Goal: Task Accomplishment & Management: Complete application form

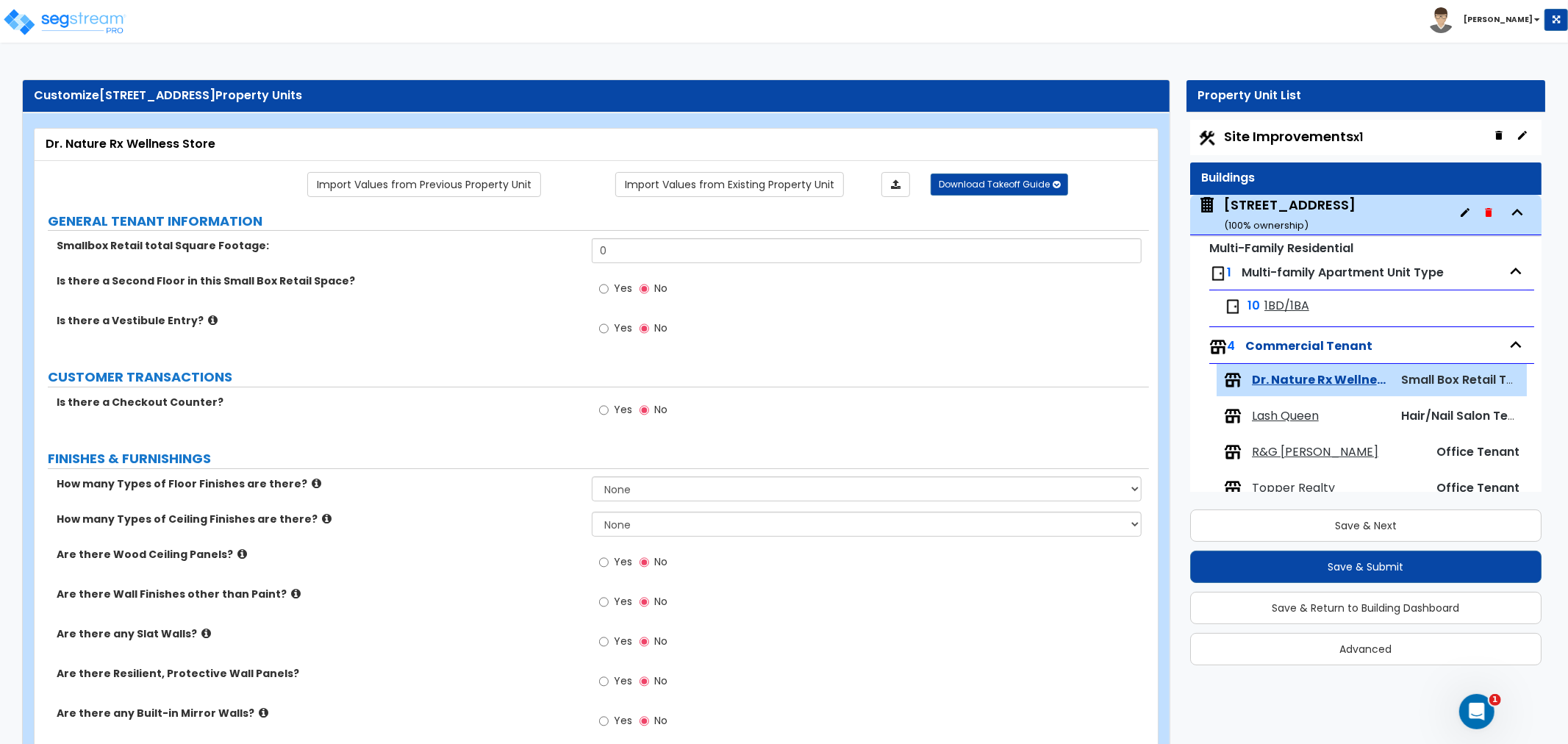
scroll to position [29, 0]
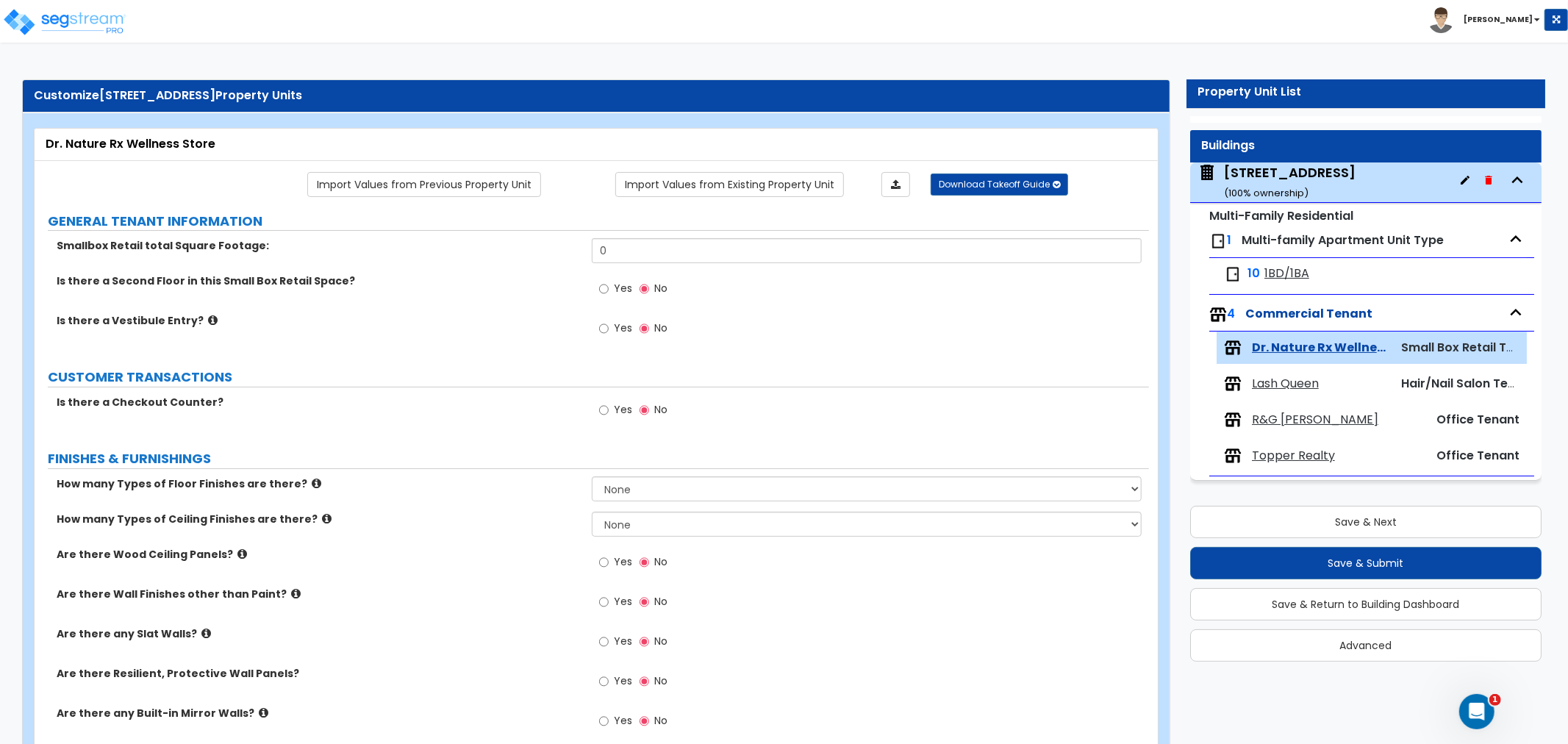
click at [1275, 173] on div "[STREET_ADDRESS] ( 100 % ownership)" at bounding box center [1289, 181] width 131 height 38
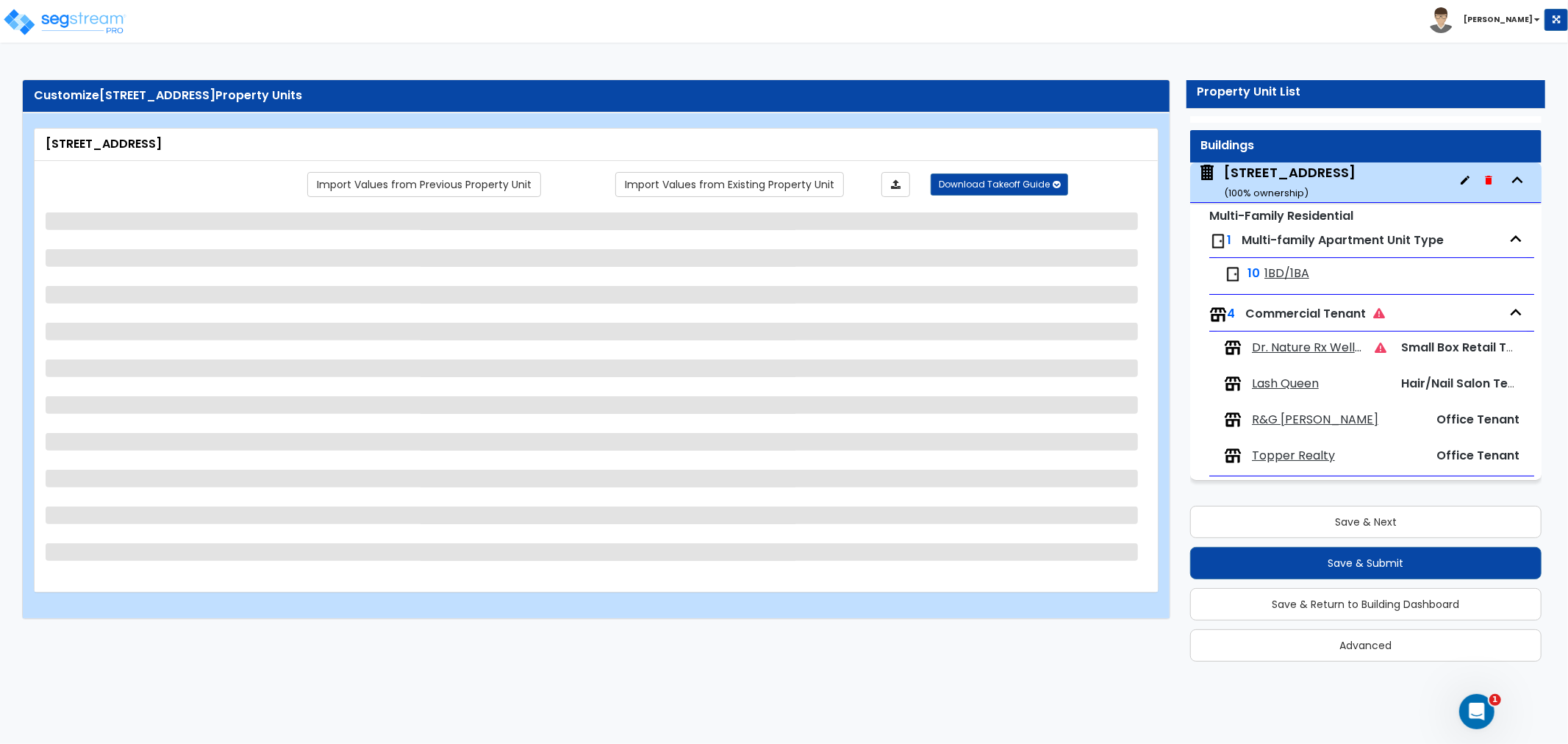
select select "1"
select select "6"
select select "1"
select select "7"
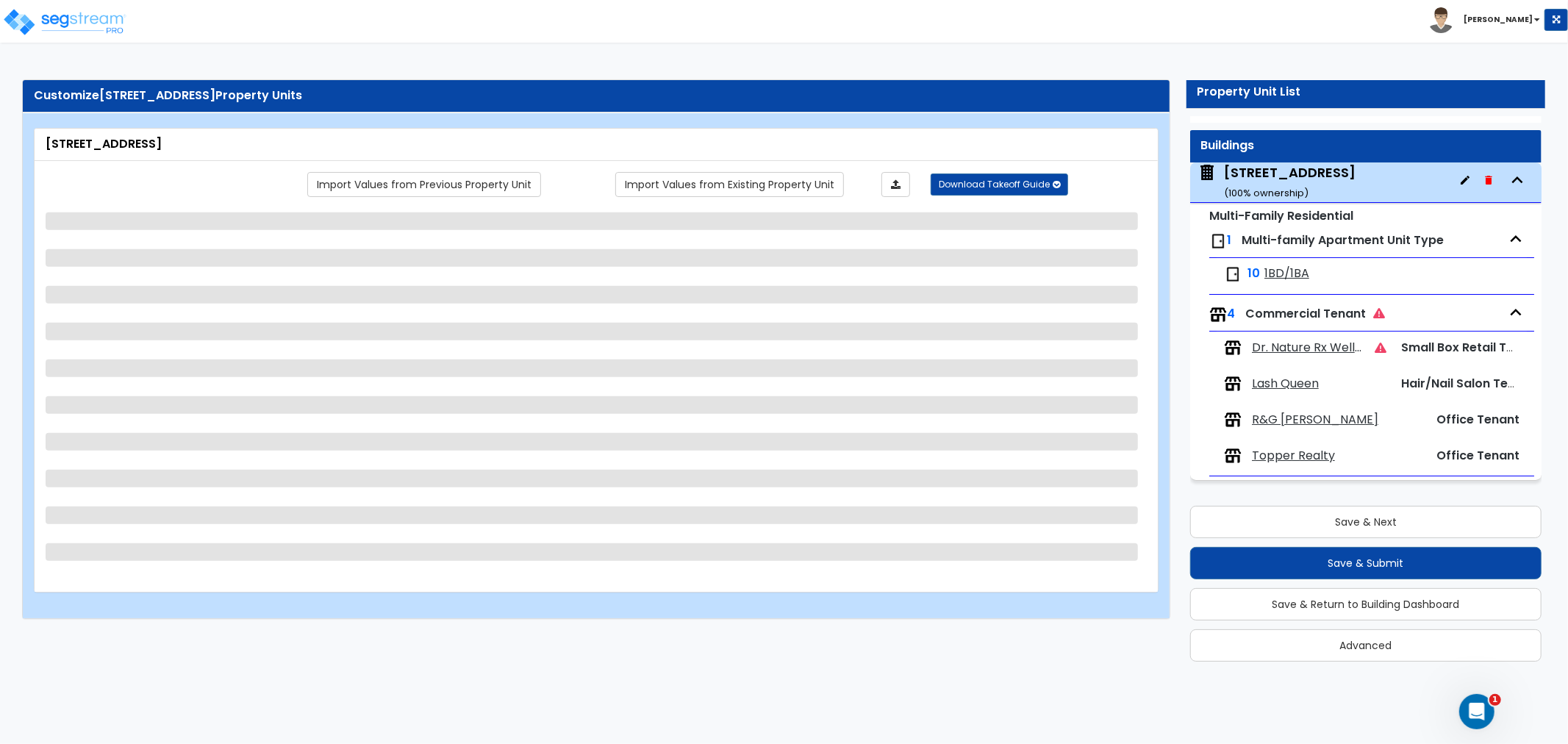
select select "2"
select select "1"
select select "2"
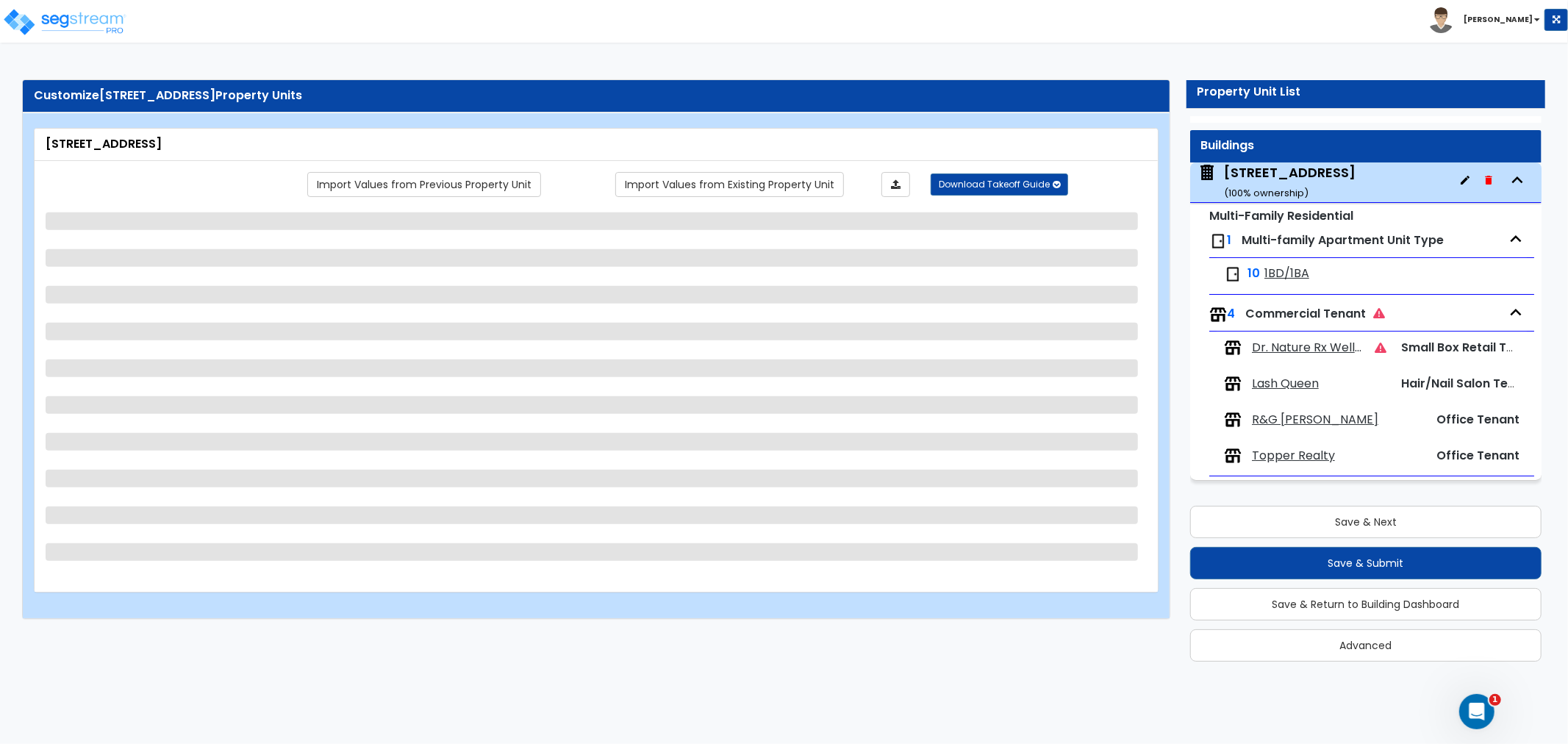
select select "1"
select select "3"
select select "1"
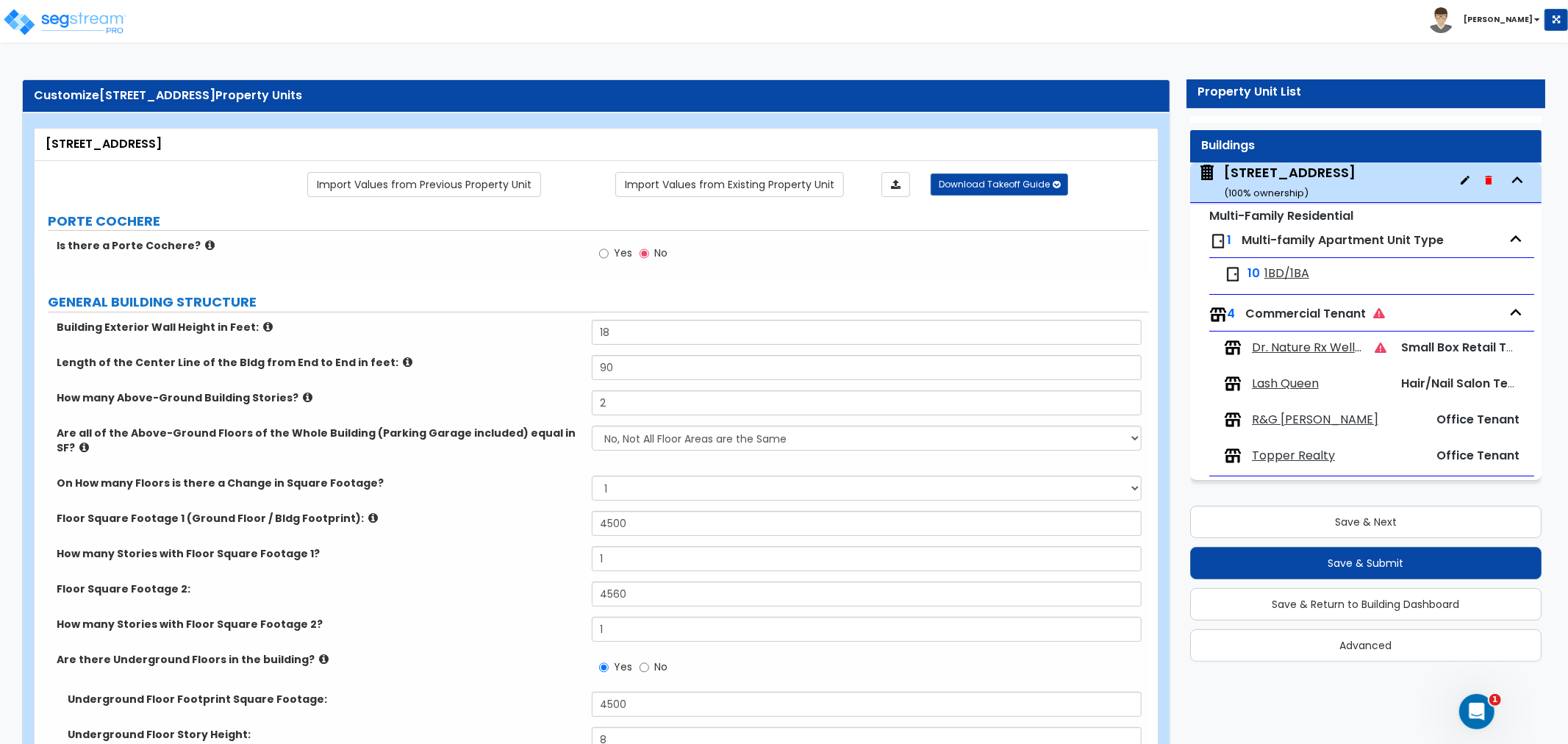
click at [1295, 341] on span "Dr. Nature Rx Wellness Store" at bounding box center [1308, 348] width 112 height 17
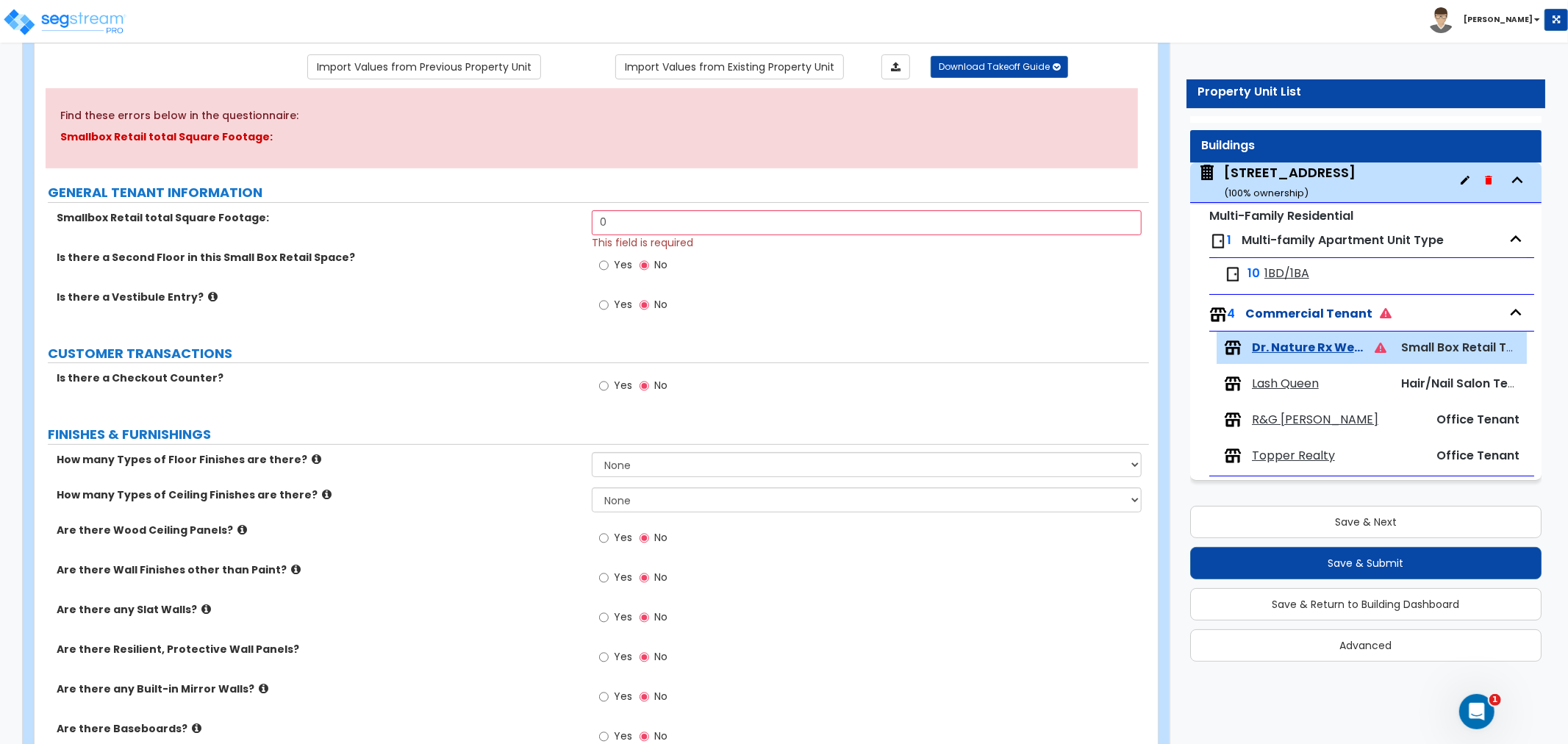
scroll to position [0, 0]
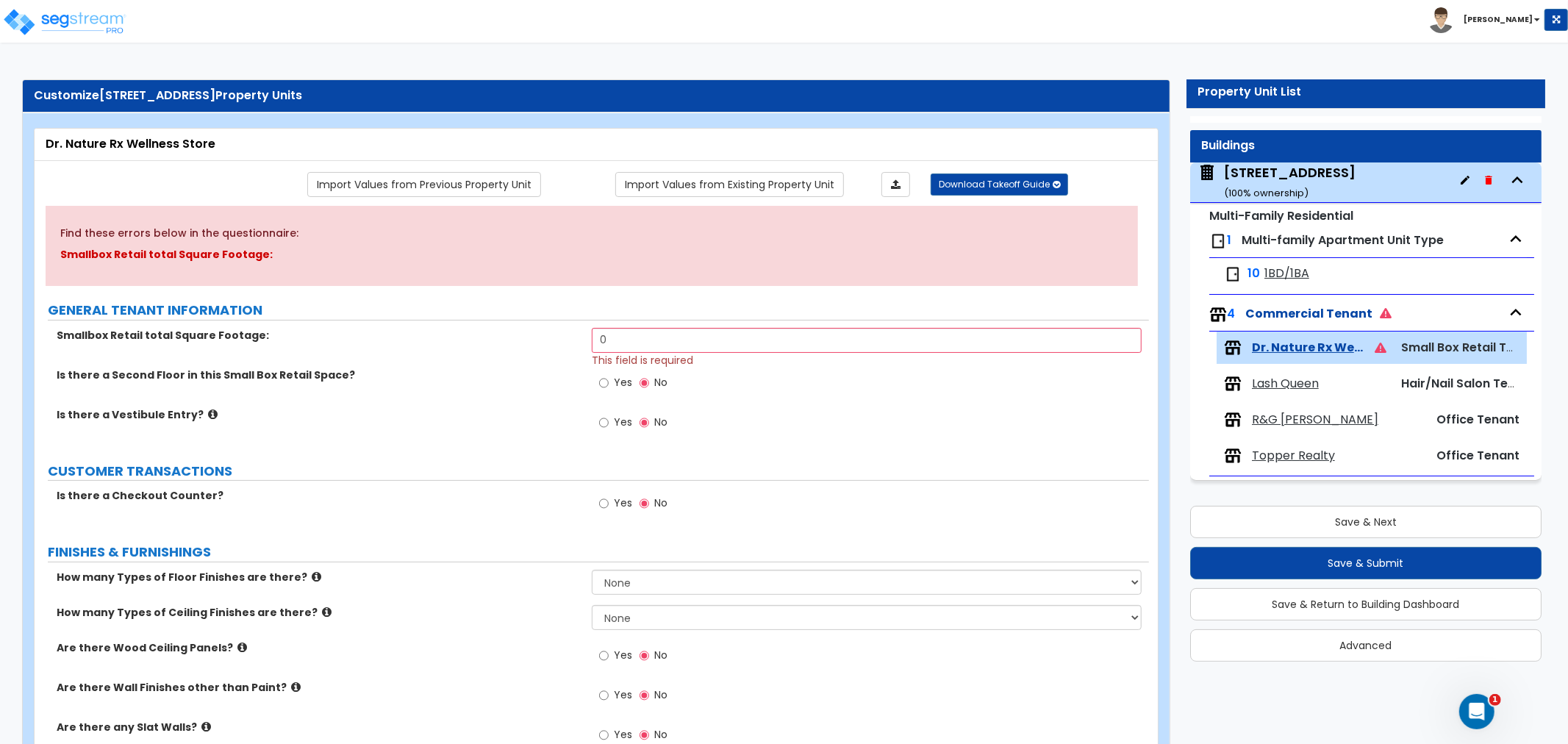
click at [1275, 178] on div "[STREET_ADDRESS] ( 100 % ownership)" at bounding box center [1289, 181] width 131 height 38
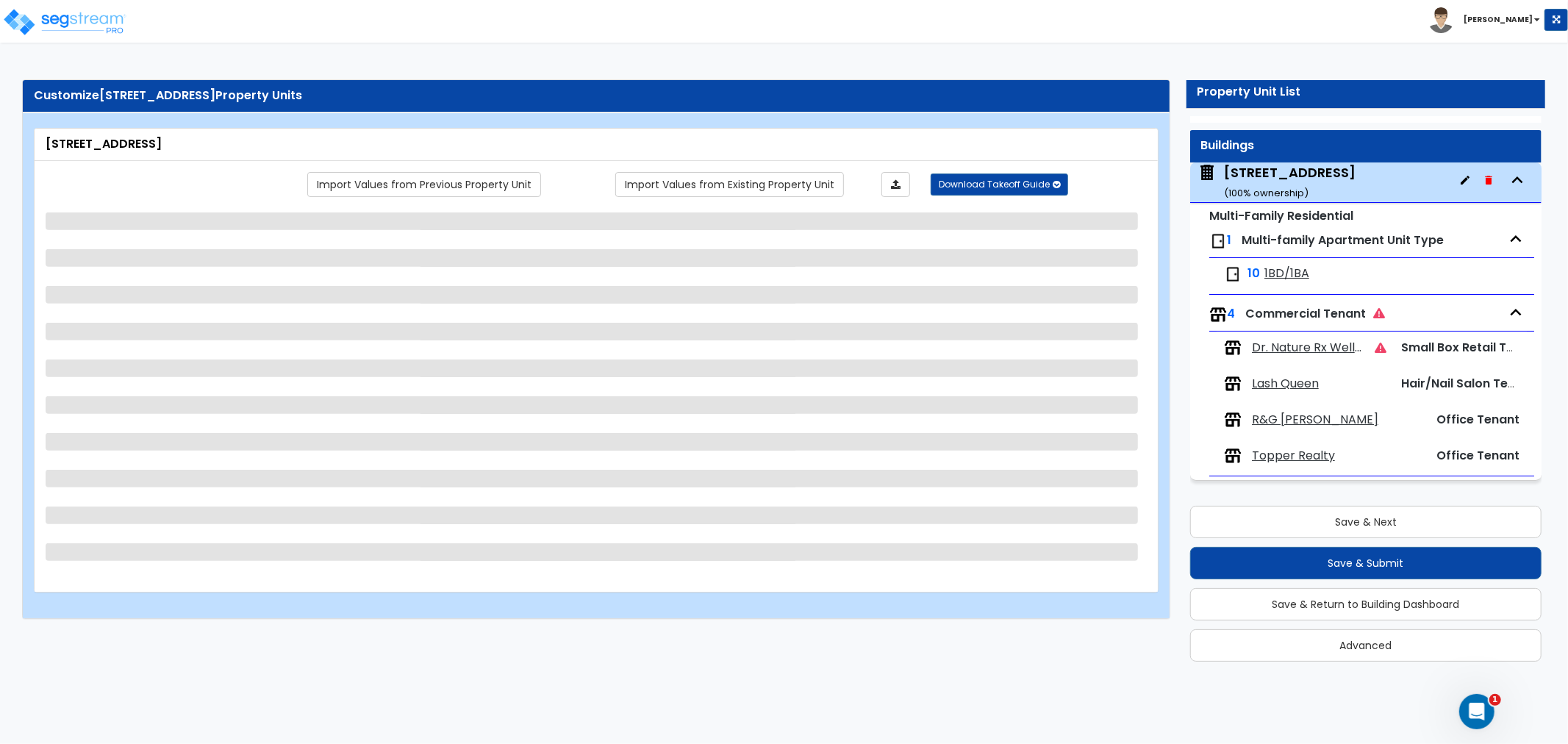
select select "1"
select select "6"
select select "1"
select select "7"
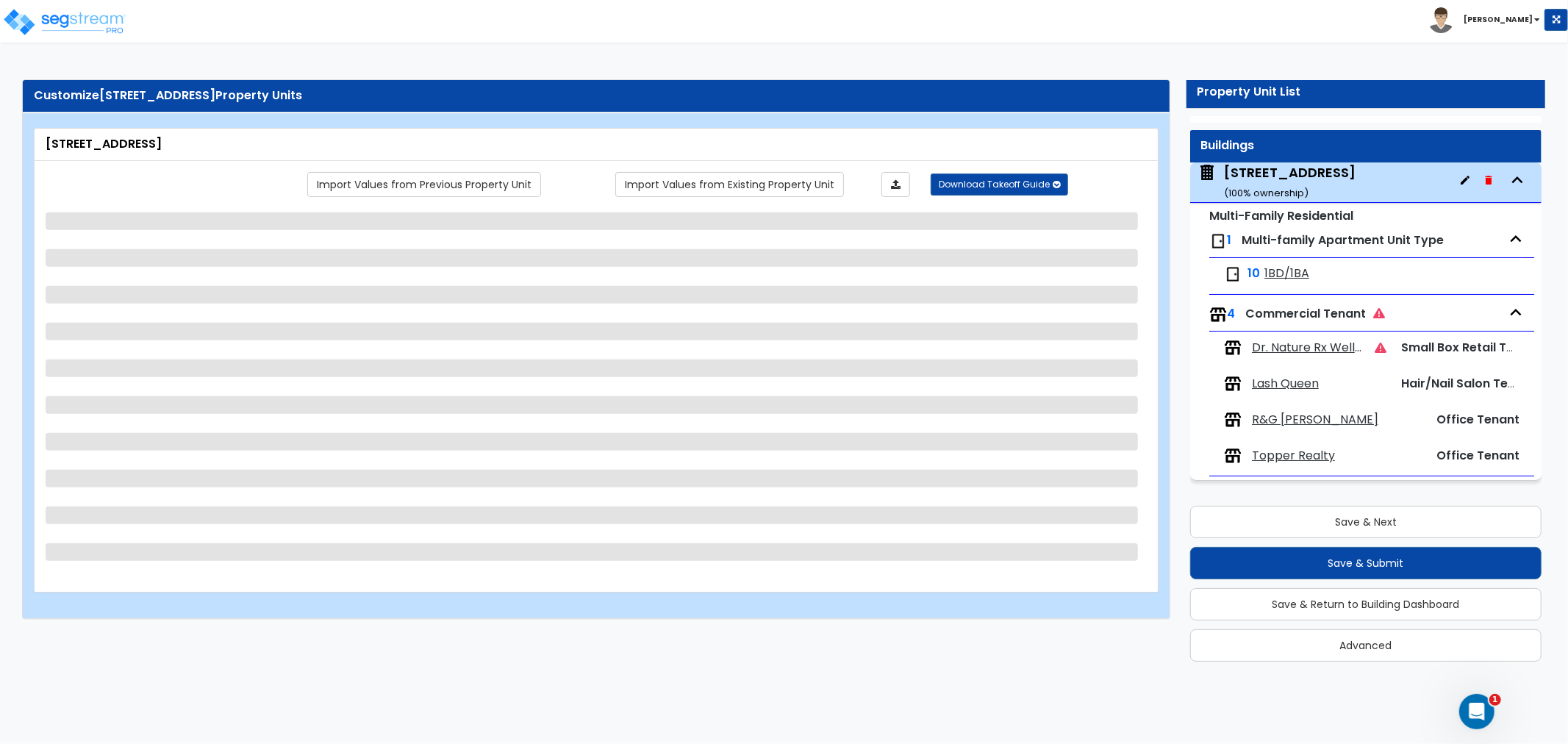
select select "2"
select select "1"
select select "2"
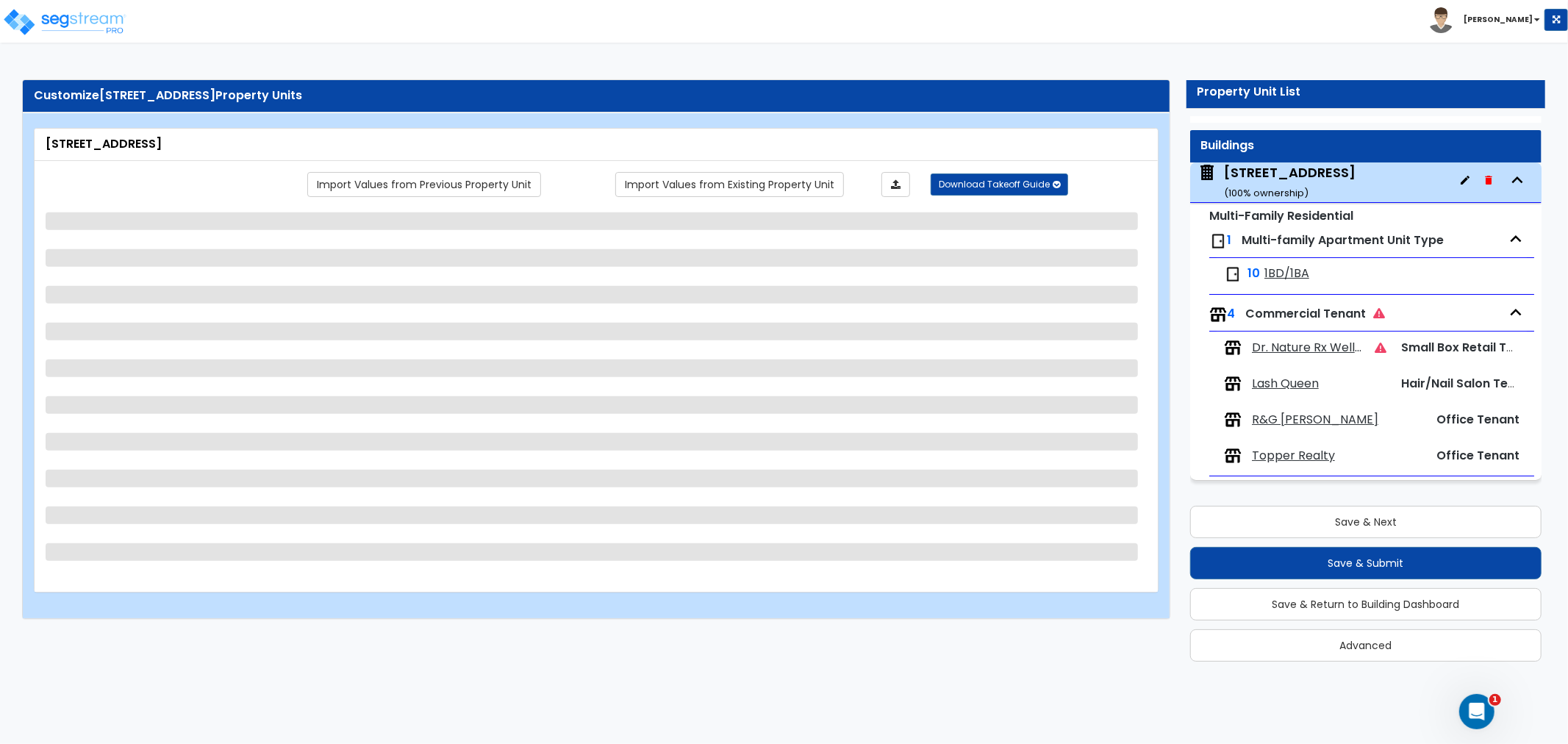
select select "1"
select select "3"
select select "1"
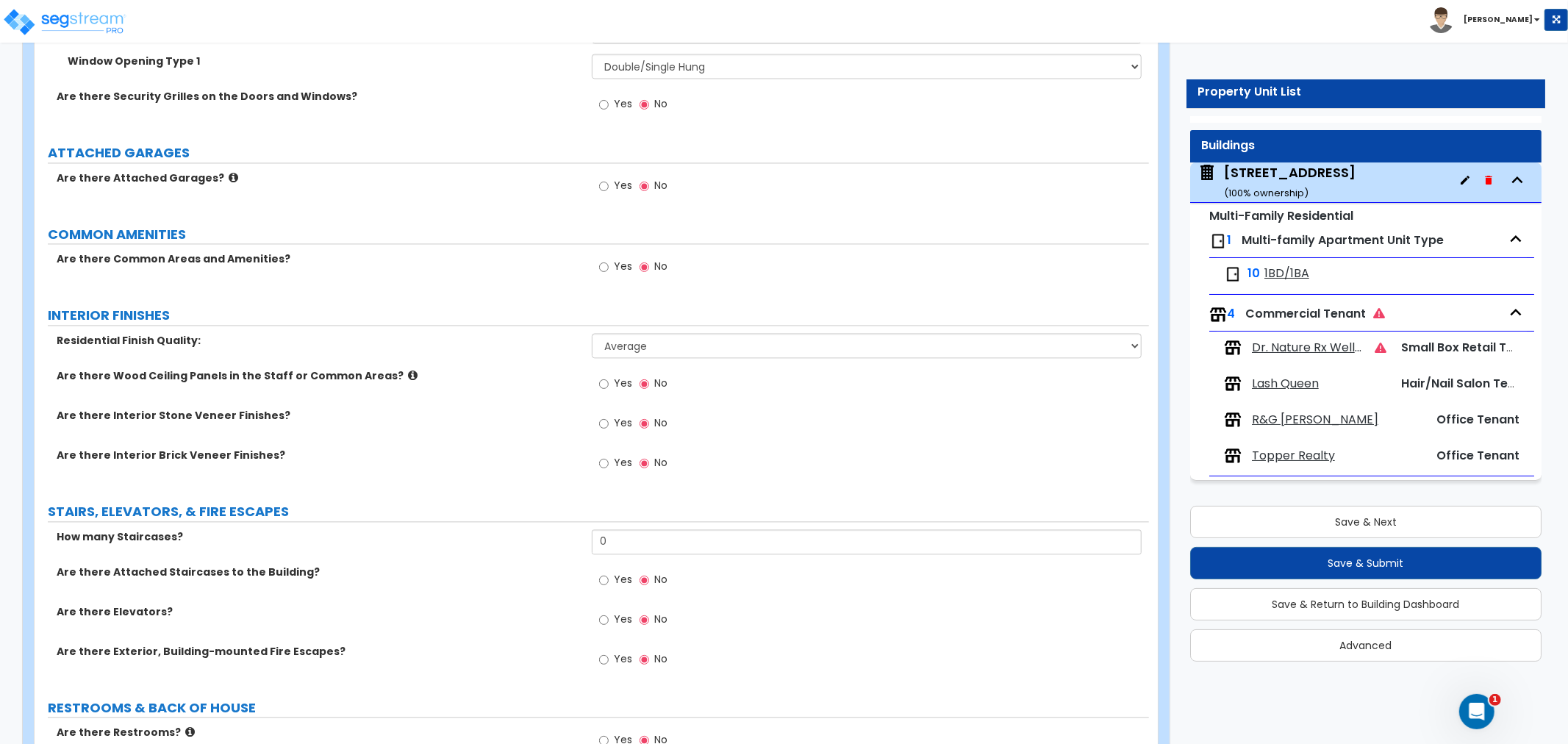
scroll to position [2532, 0]
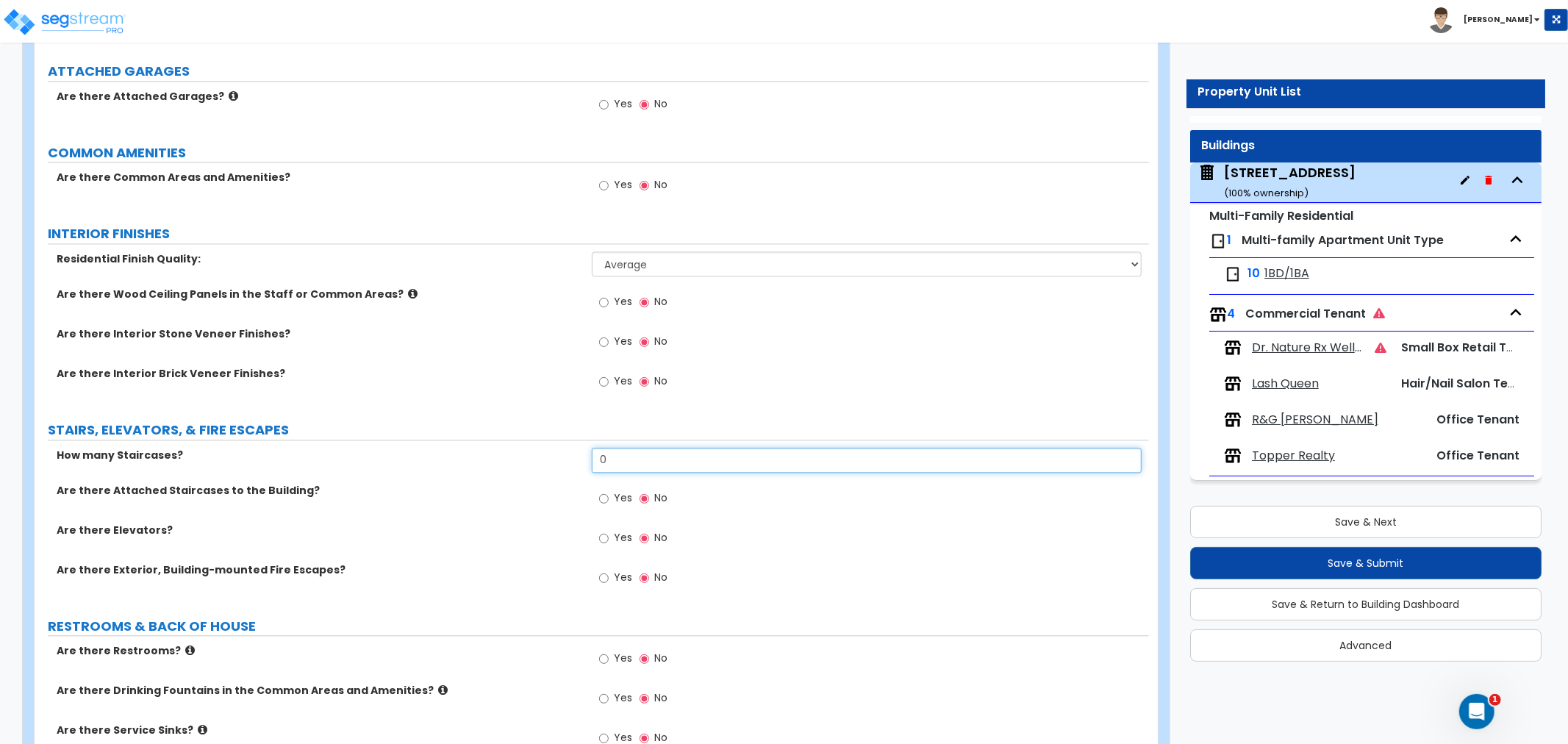
drag, startPoint x: 624, startPoint y: 439, endPoint x: 596, endPoint y: 448, distance: 29.4
click at [596, 448] on input "0" at bounding box center [867, 460] width 550 height 25
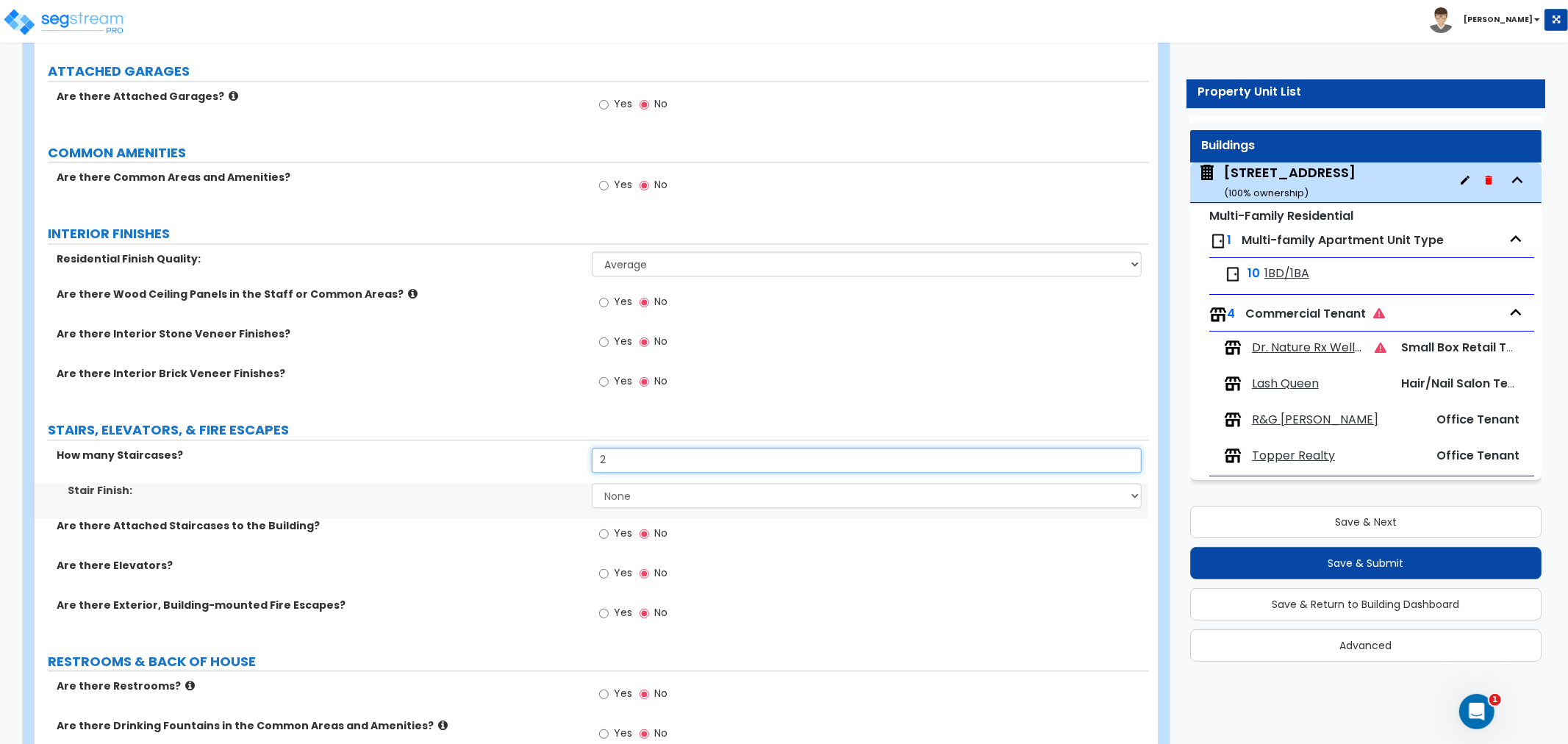
type input "2"
click at [637, 489] on select "None Tile Wood Laminate VCT Sheet Carpet Sheet Vinyl Carpet Tile" at bounding box center [867, 496] width 550 height 25
click at [452, 558] on label "Are there Elevators?" at bounding box center [318, 566] width 524 height 15
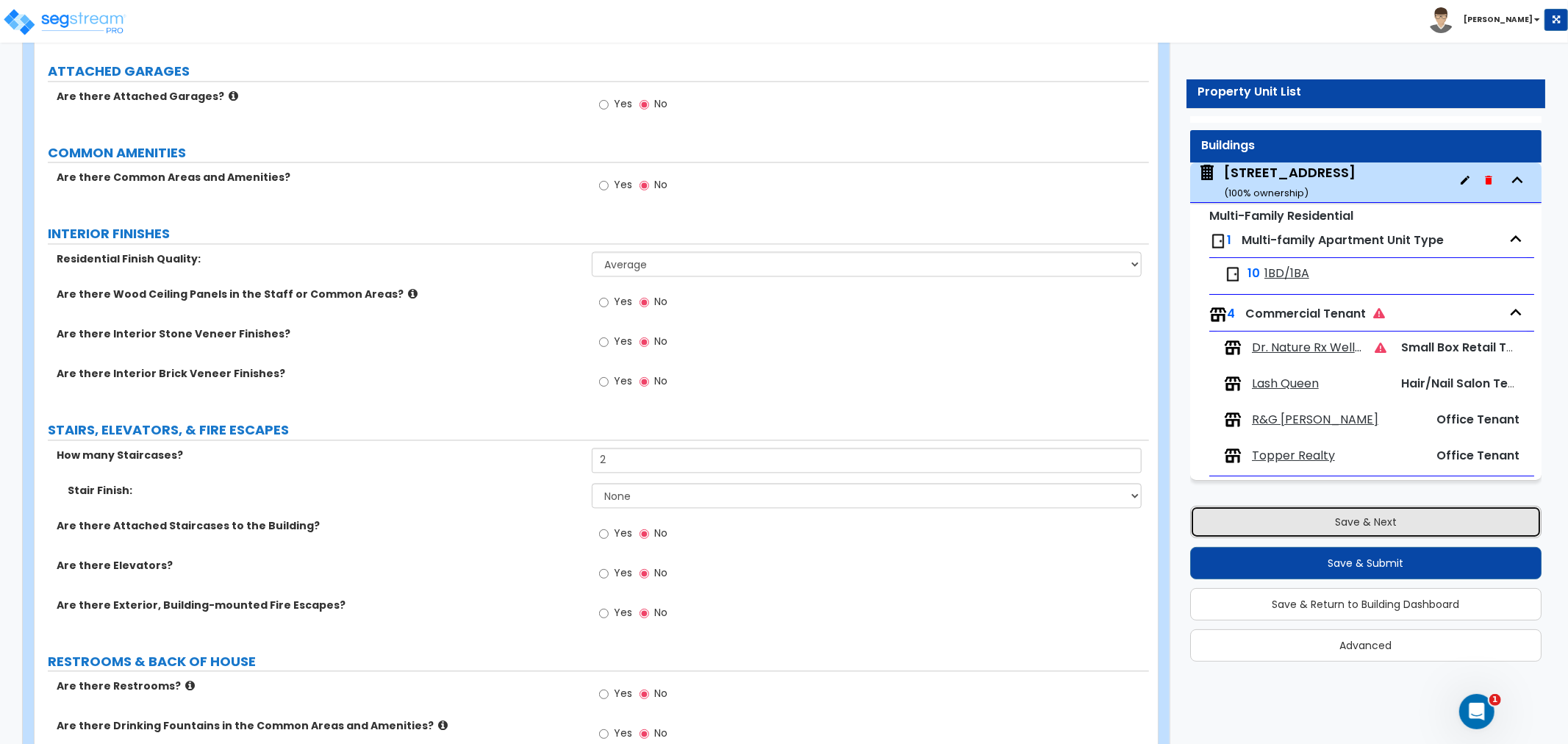
click at [1334, 527] on button "Save & Next" at bounding box center [1365, 522] width 352 height 32
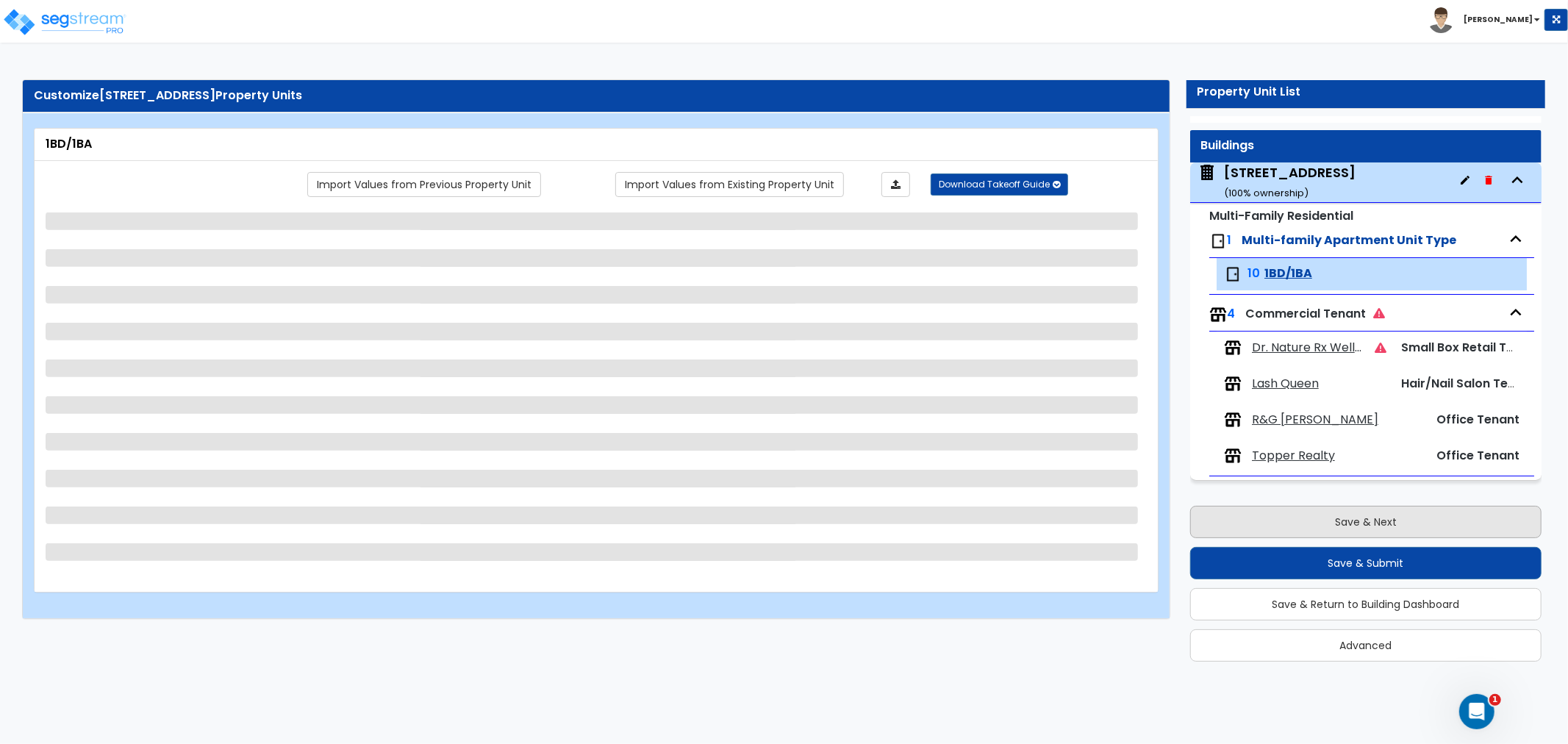
scroll to position [0, 0]
select select "1"
select select "5"
select select "1"
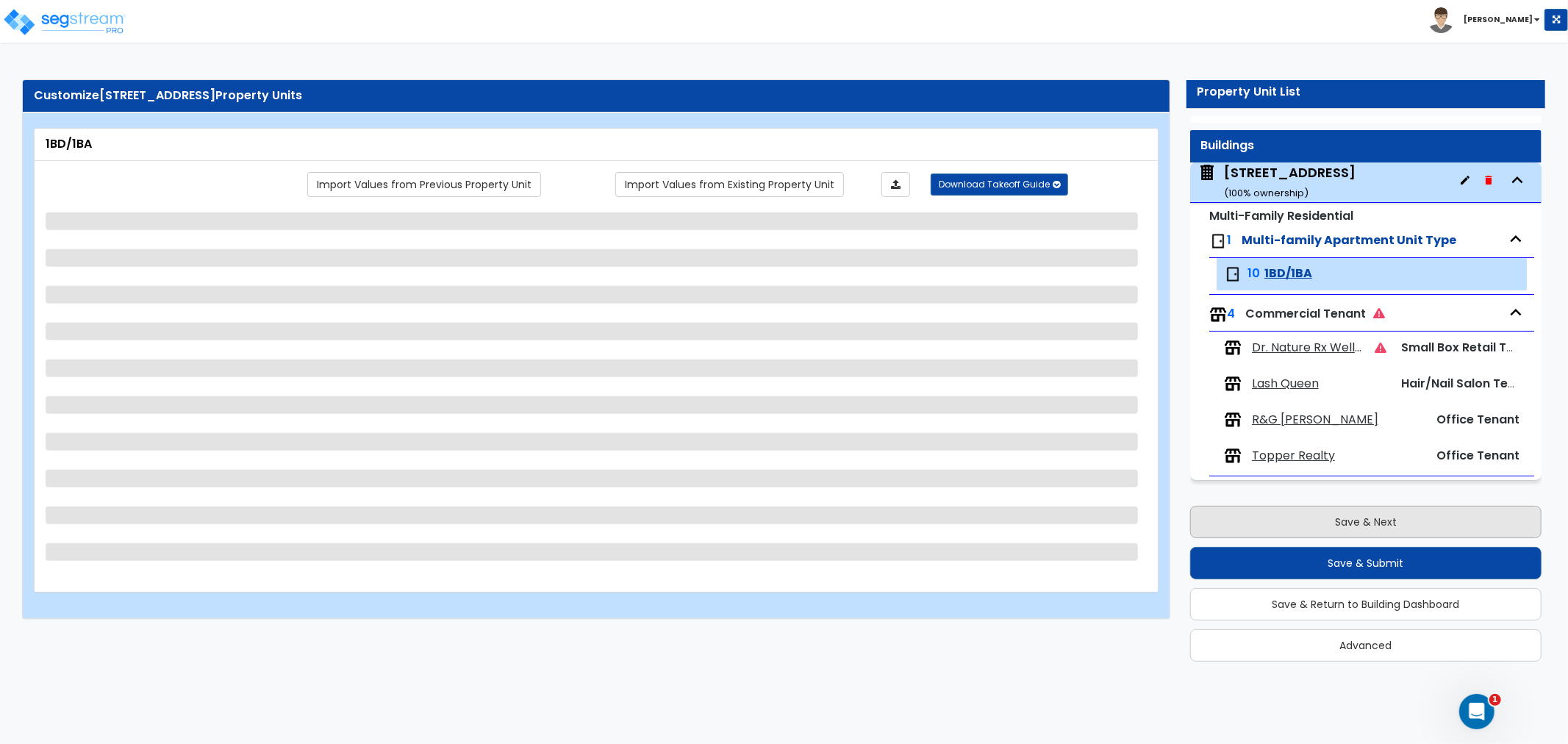
select select "3"
select select "1"
select select "2"
select select "1"
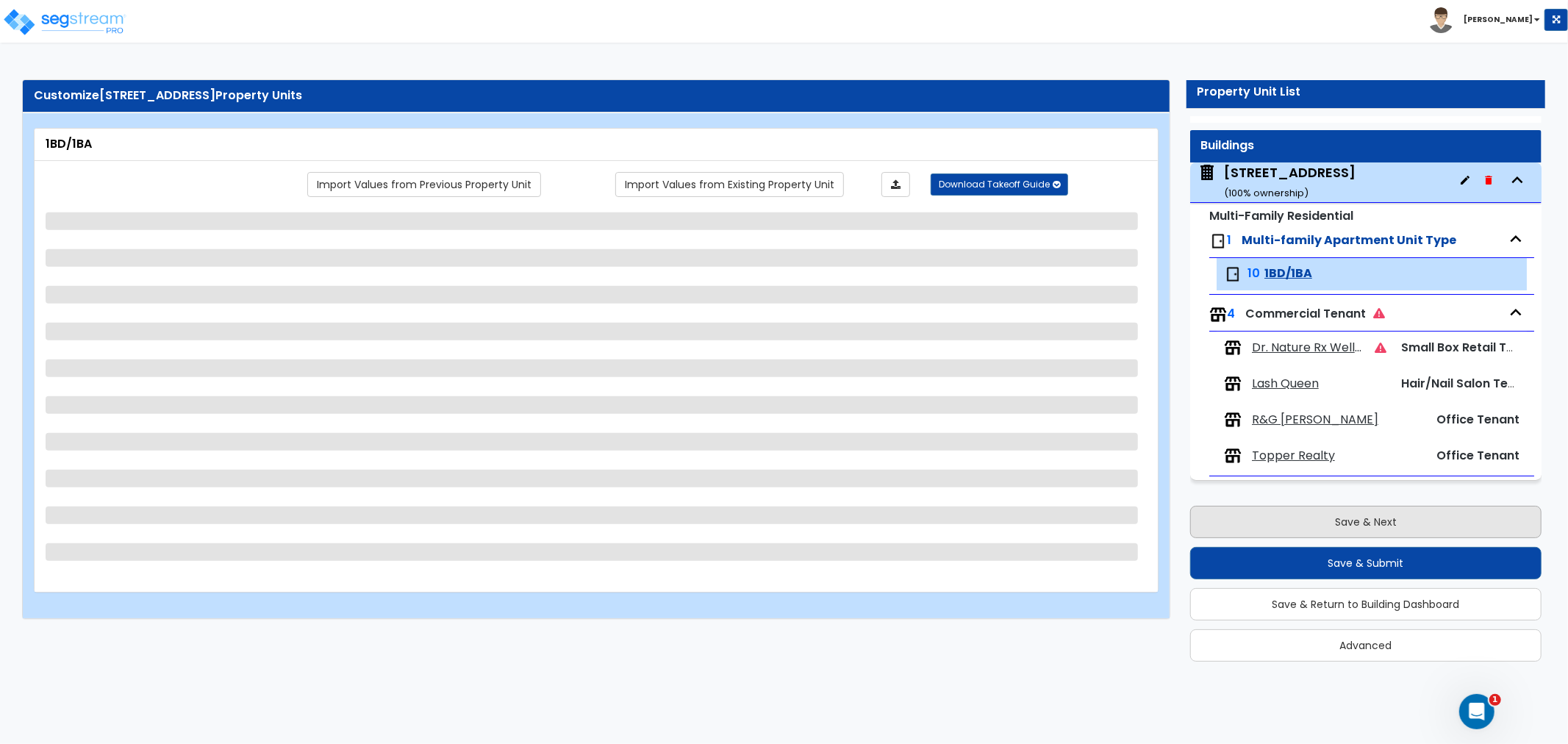
select select "1"
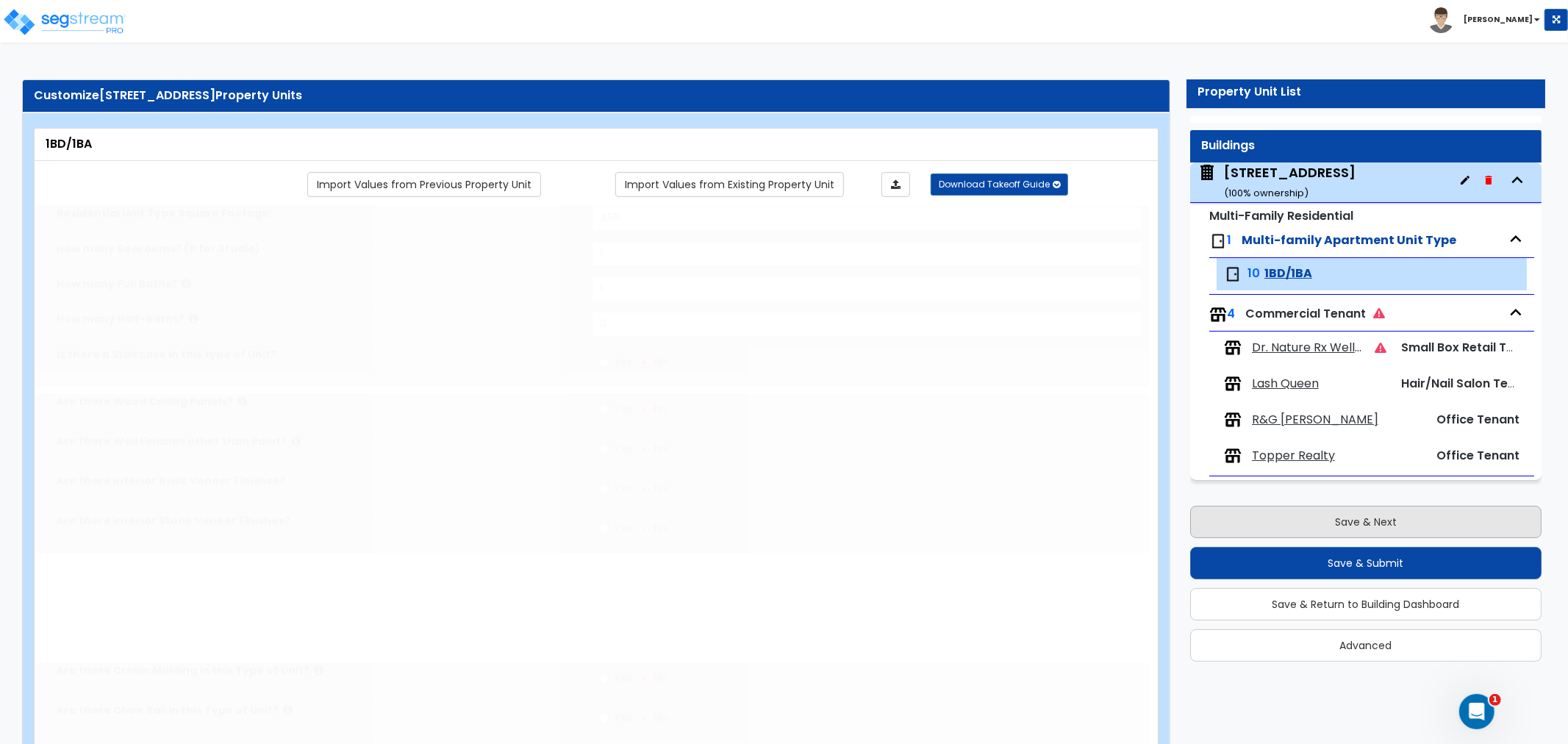
radio input "true"
select select "1"
select select "3"
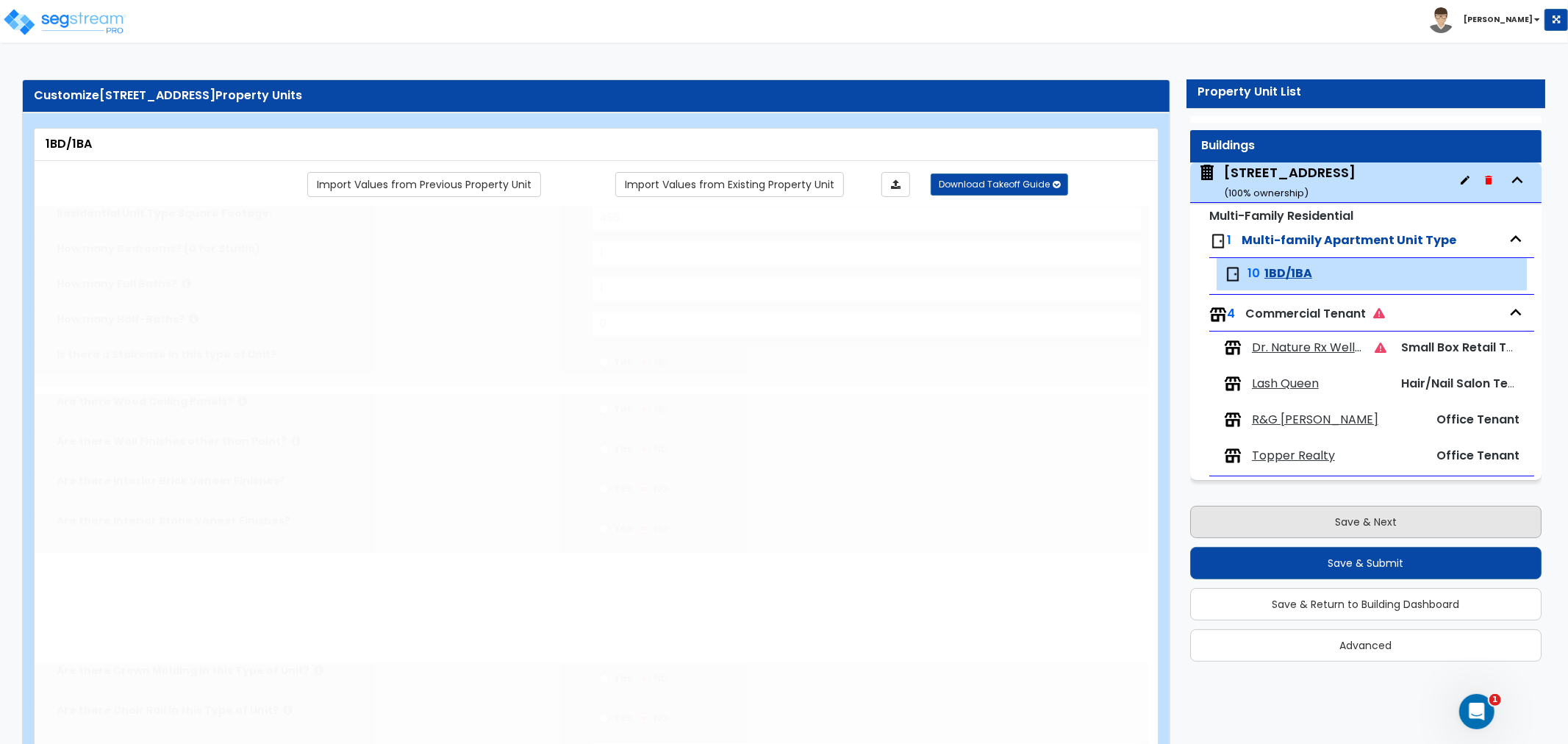
select select "1"
radio input "true"
select select "1"
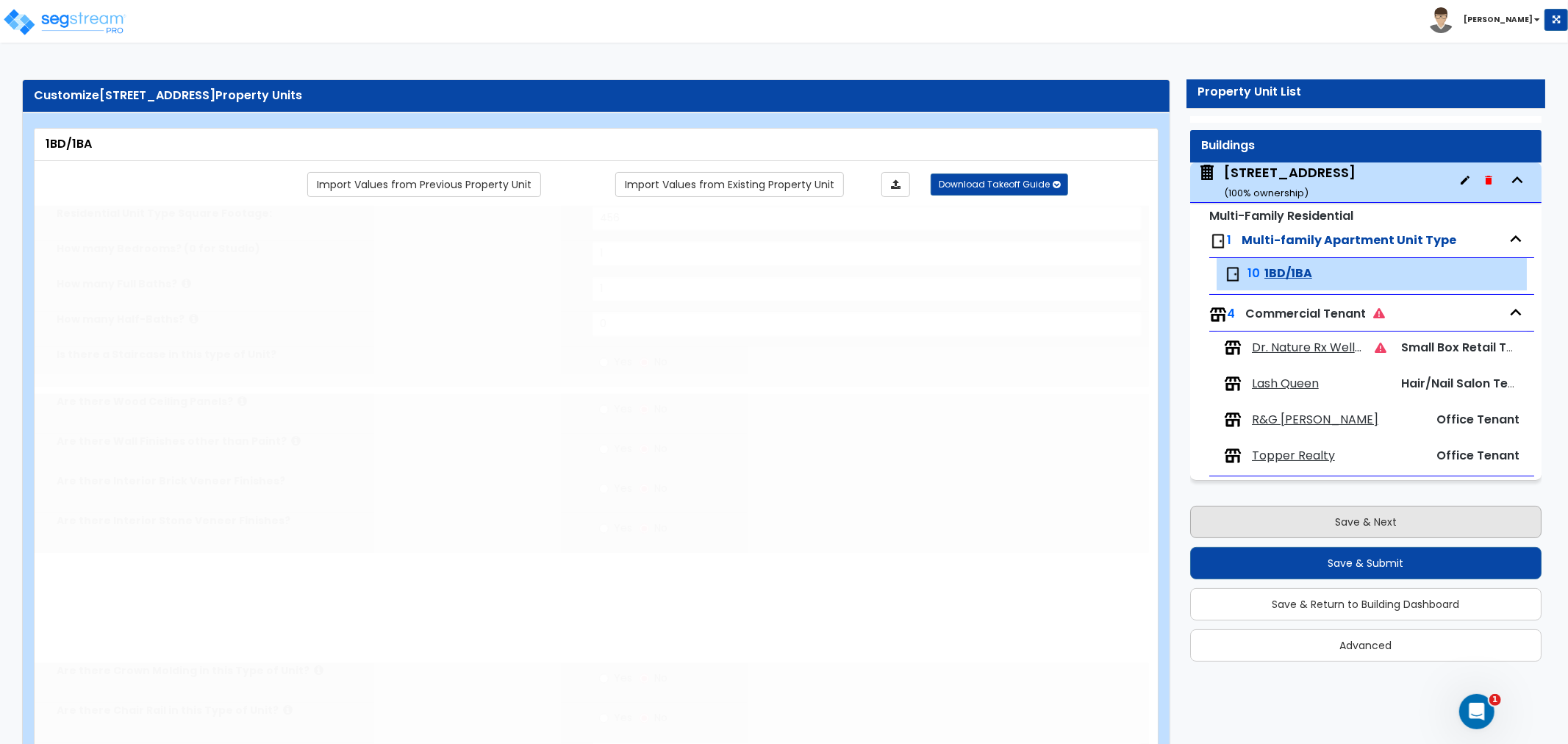
select select "3"
select select "1"
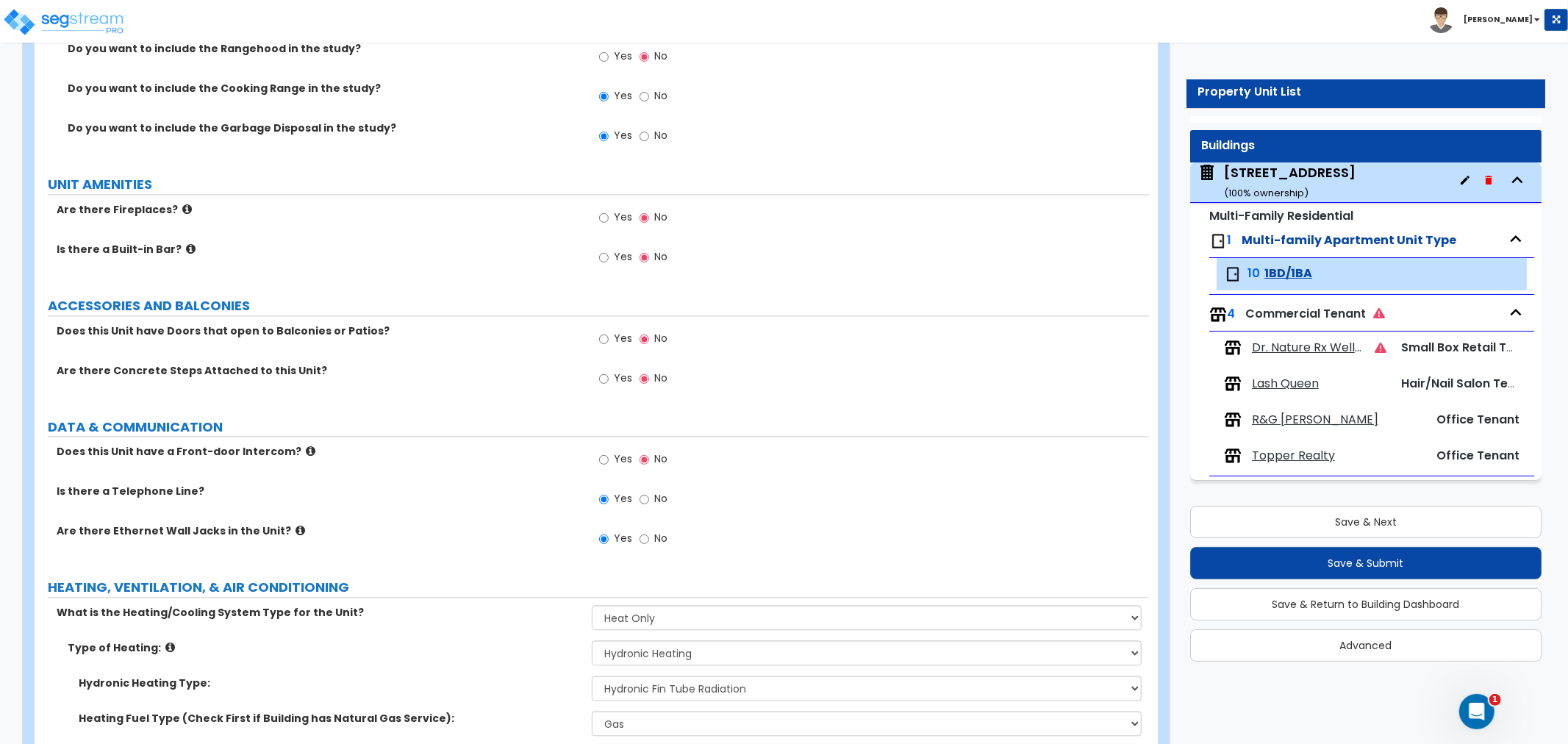
scroll to position [2614, 0]
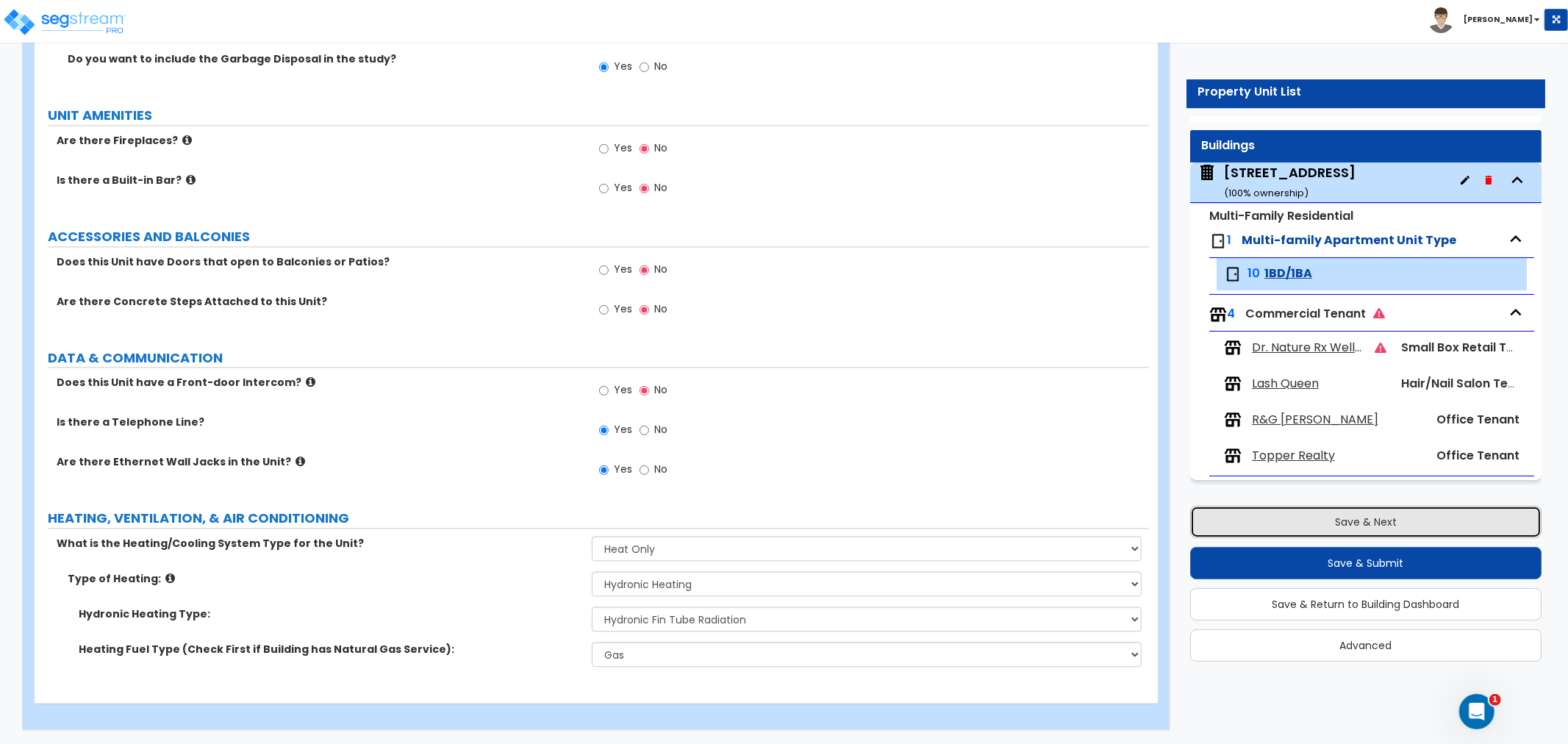
click at [1353, 519] on button "Save & Next" at bounding box center [1365, 522] width 352 height 32
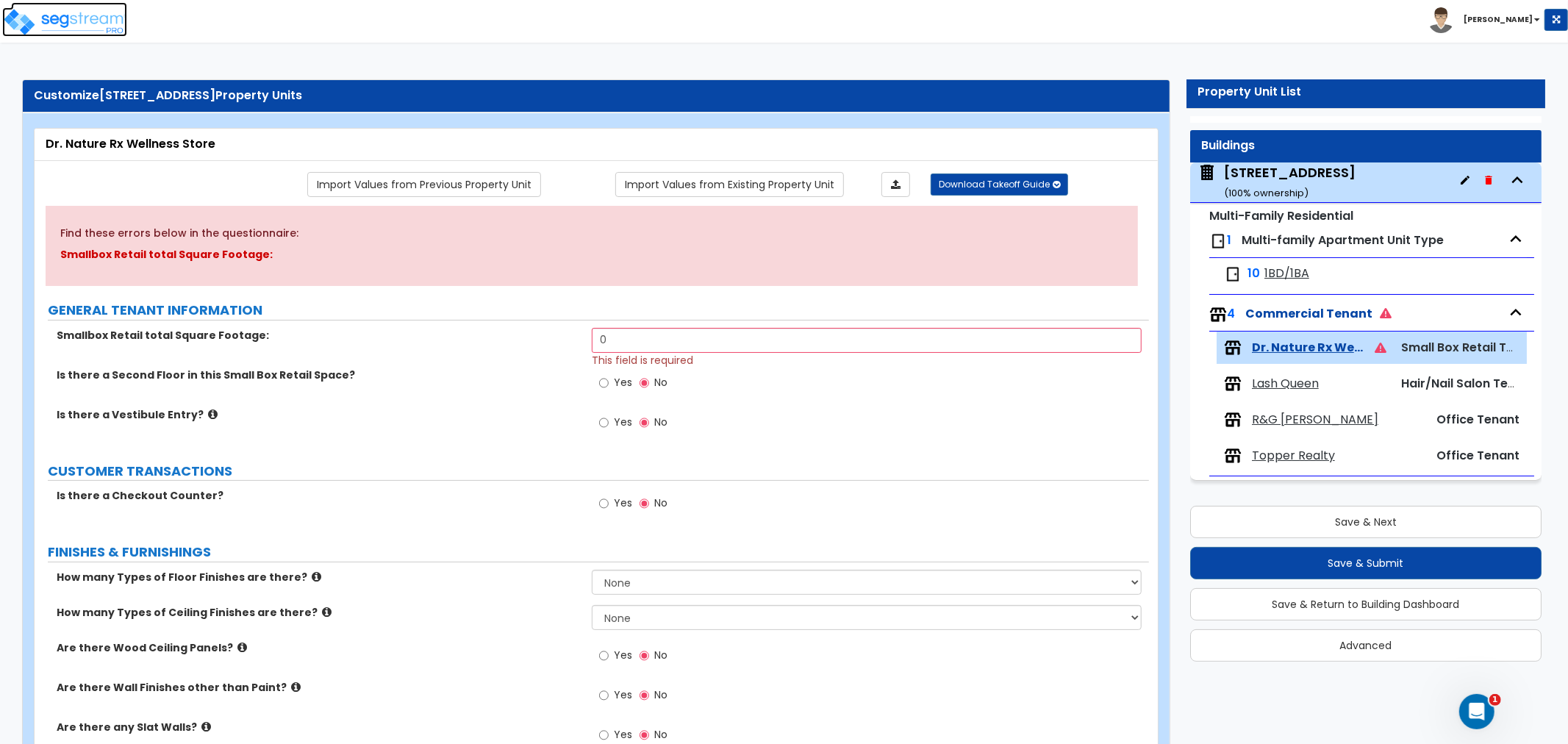
drag, startPoint x: 55, startPoint y: 25, endPoint x: 72, endPoint y: 37, distance: 20.8
click at [55, 25] on img at bounding box center [65, 22] width 125 height 29
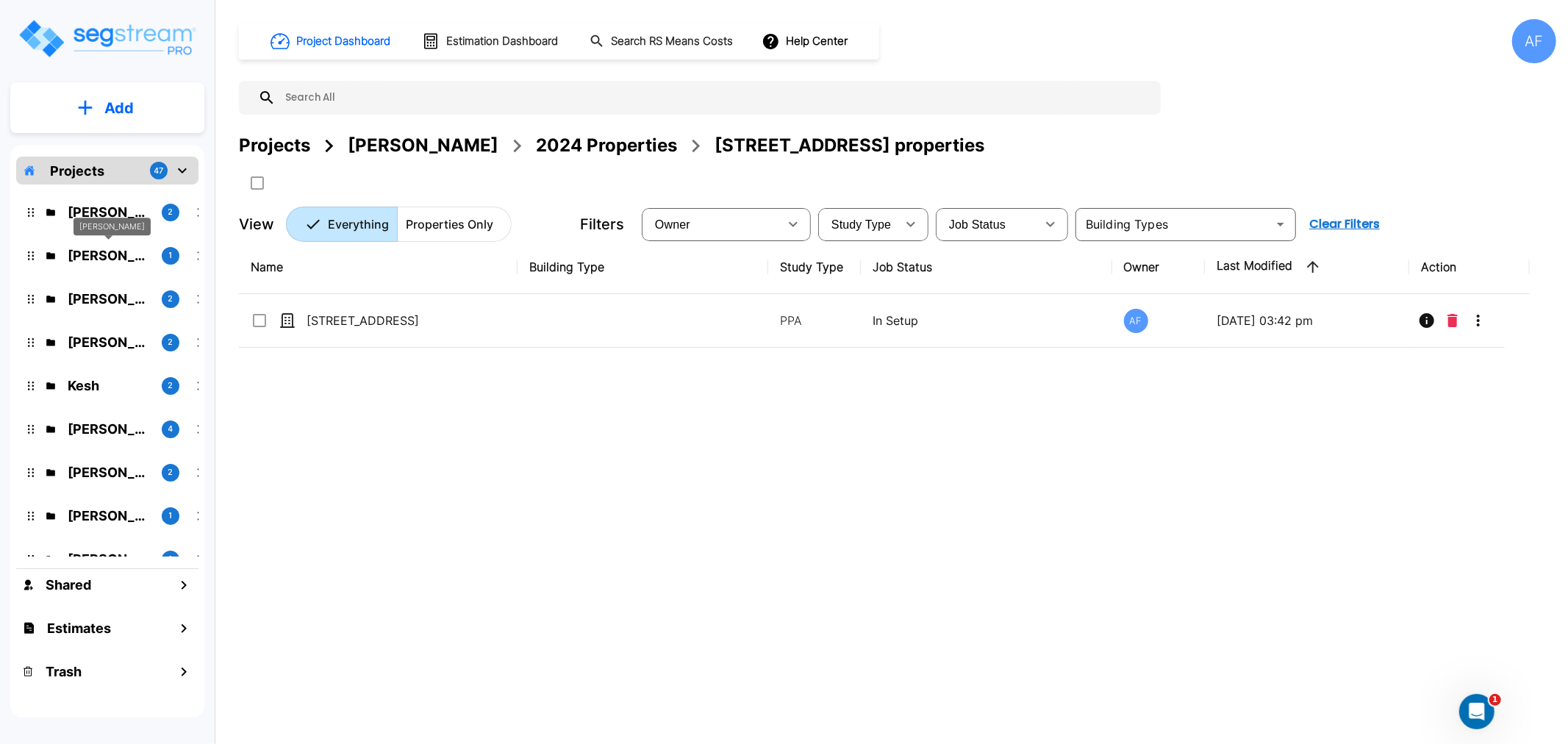
click at [99, 246] on p "Isaak Markovitz" at bounding box center [109, 255] width 83 height 20
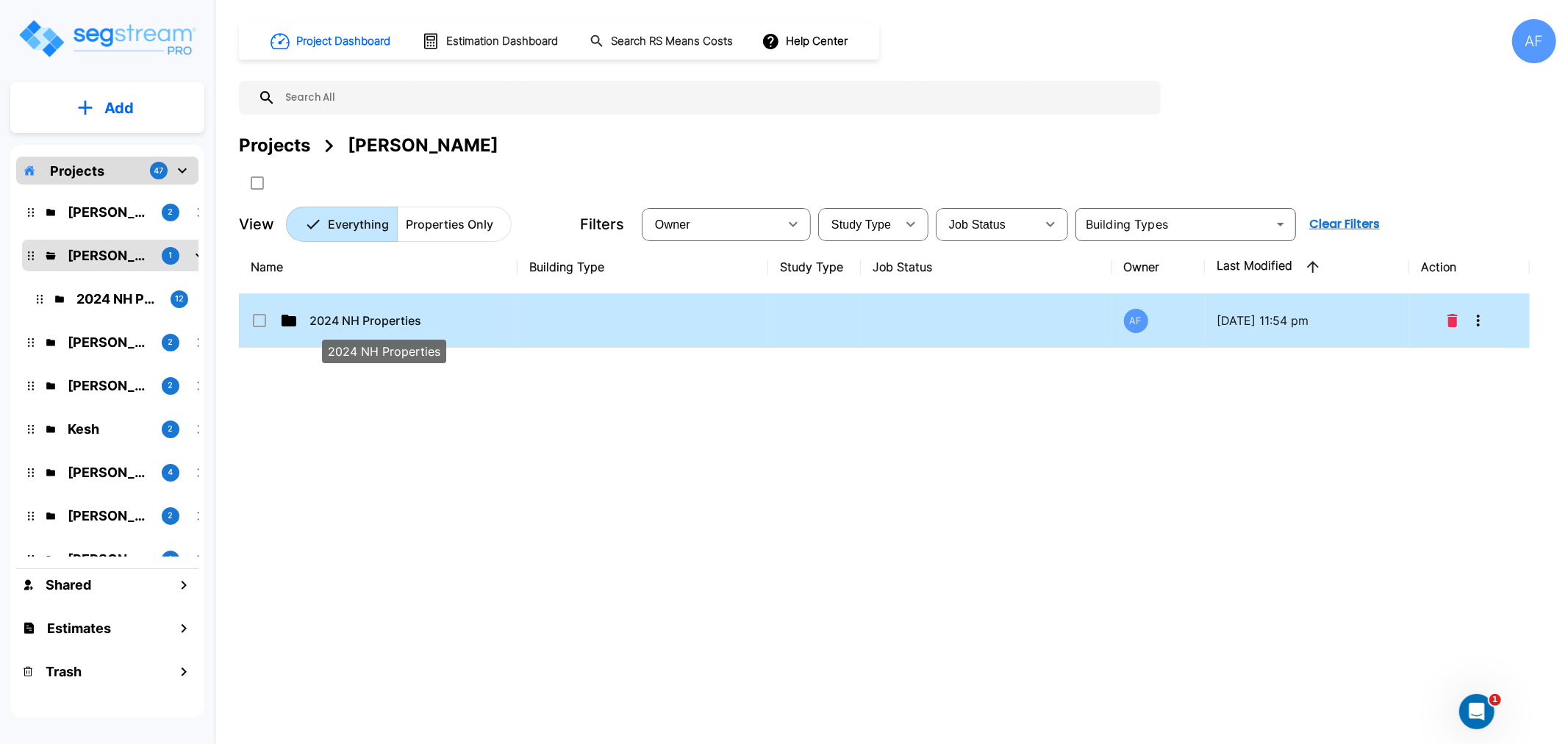
click at [369, 315] on p "2024 NH Properties" at bounding box center [383, 321] width 147 height 18
checkbox input "true"
click at [369, 315] on p "2024 NH Properties" at bounding box center [383, 321] width 147 height 18
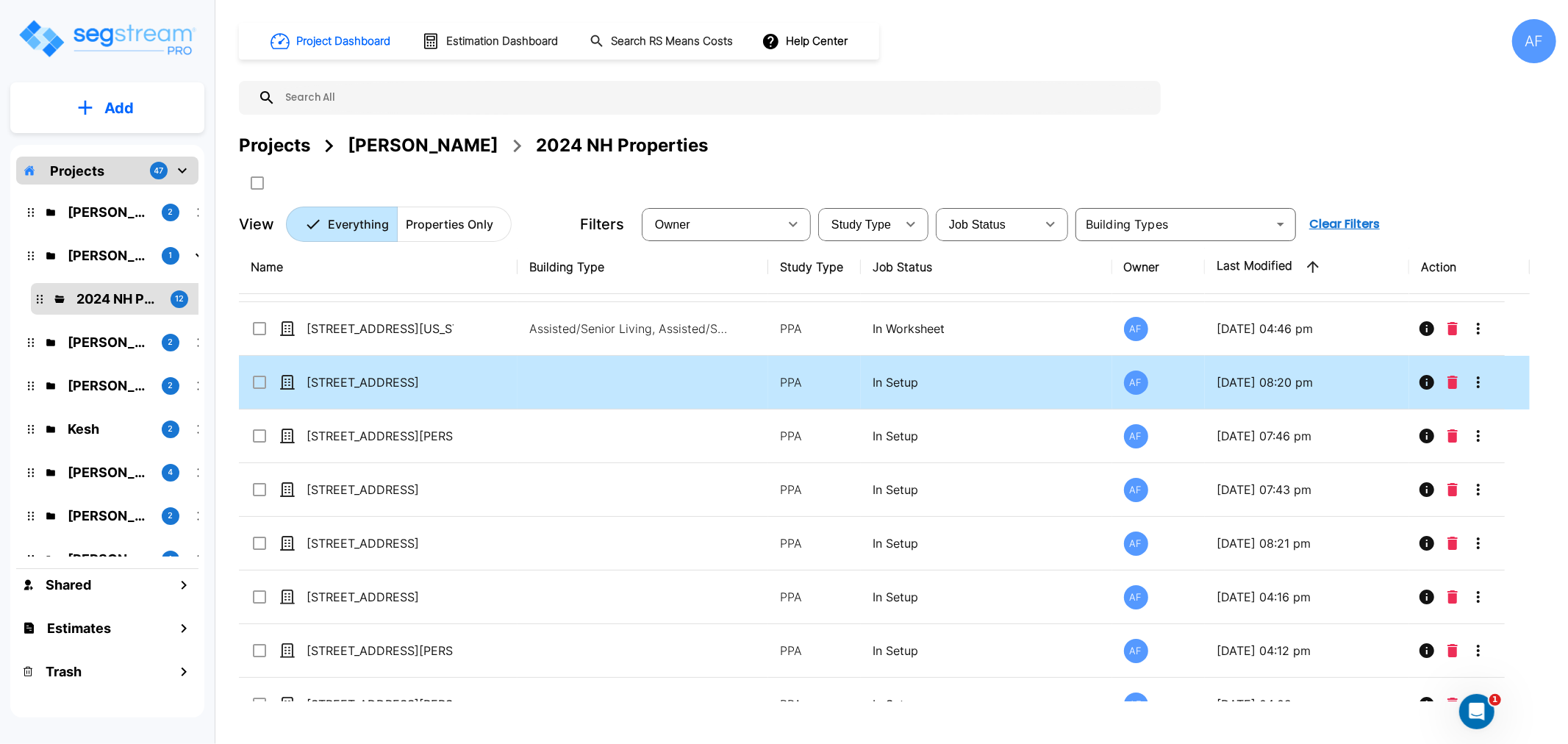
scroll to position [237, 0]
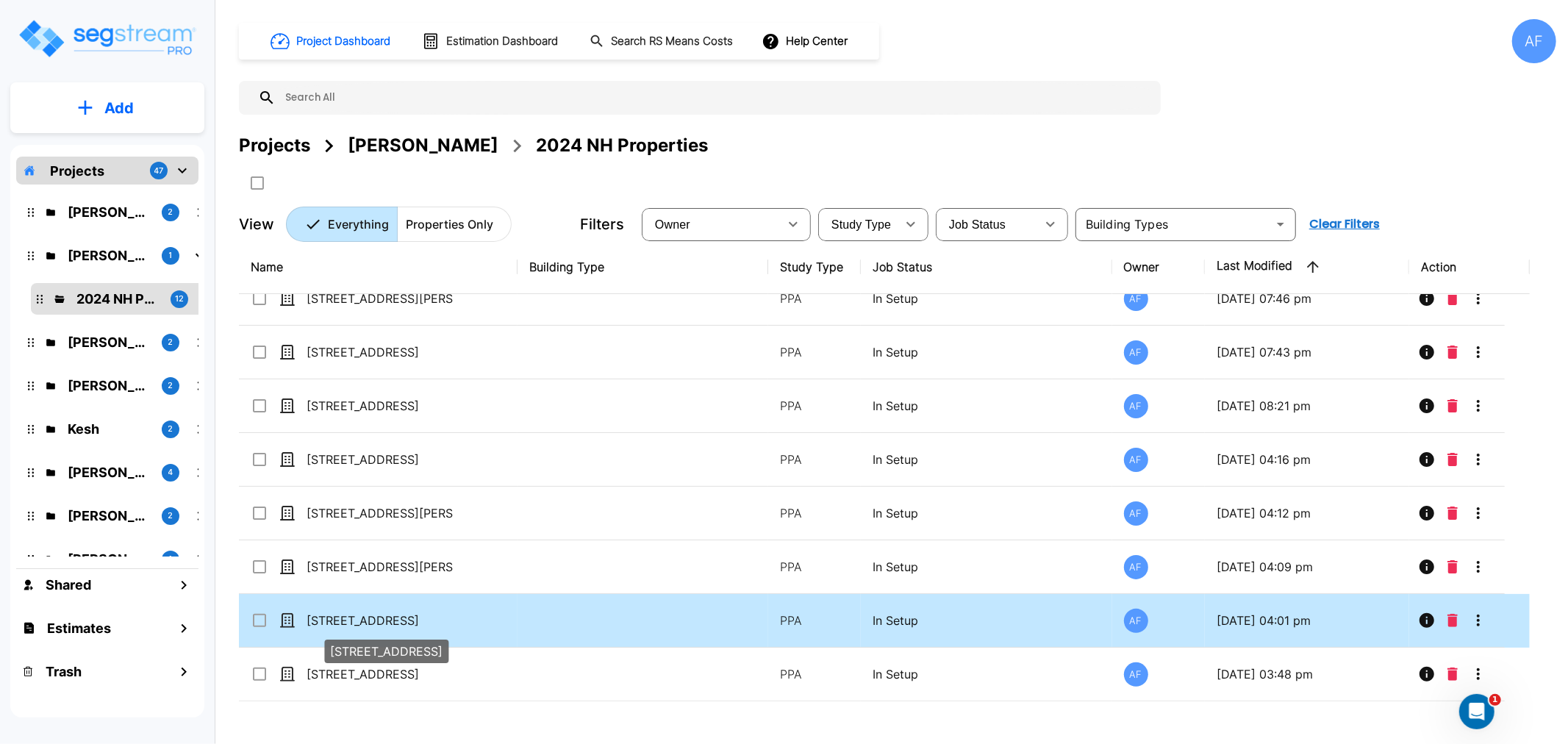
click at [335, 621] on p "910 Bear Paw Ave" at bounding box center [380, 621] width 147 height 18
checkbox input "true"
